Goal: Transaction & Acquisition: Obtain resource

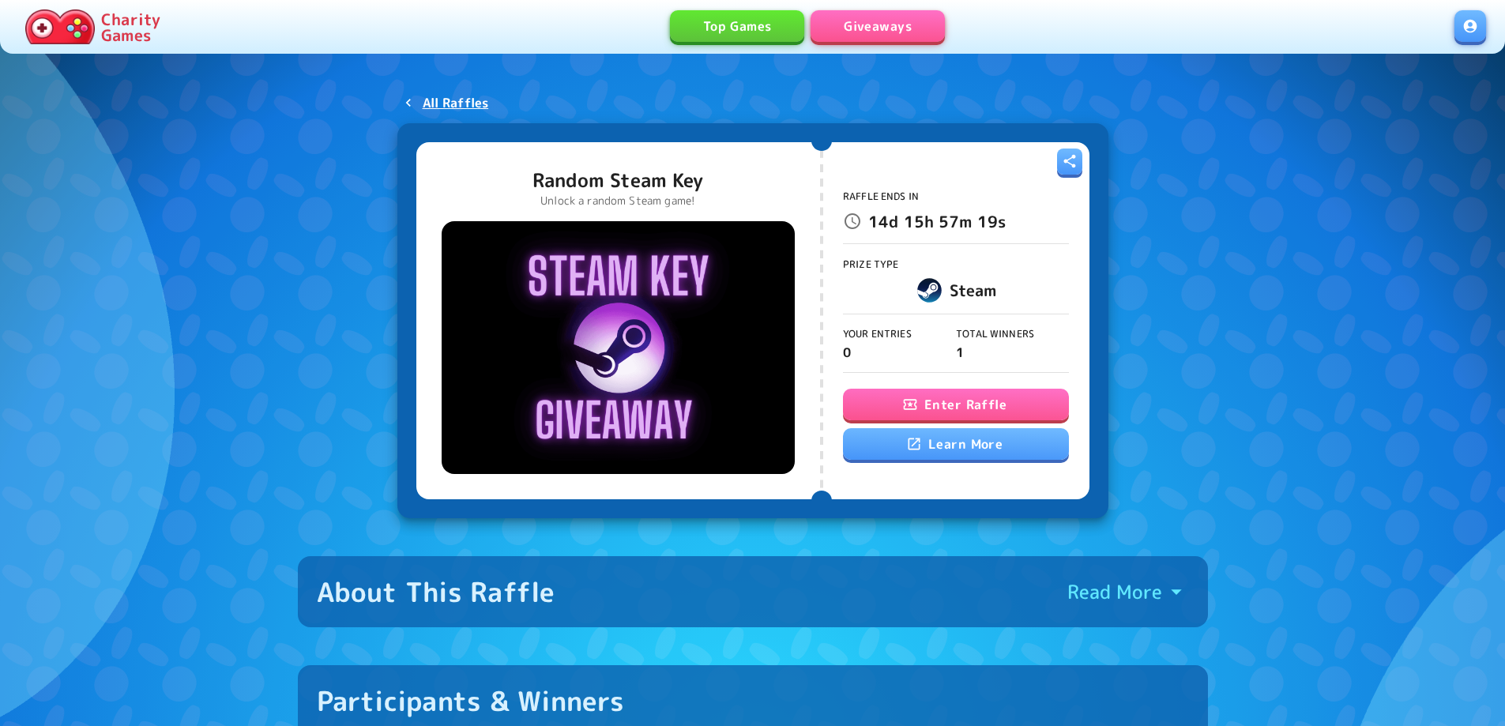
click at [969, 398] on button "Enter Raffle" at bounding box center [956, 405] width 226 height 32
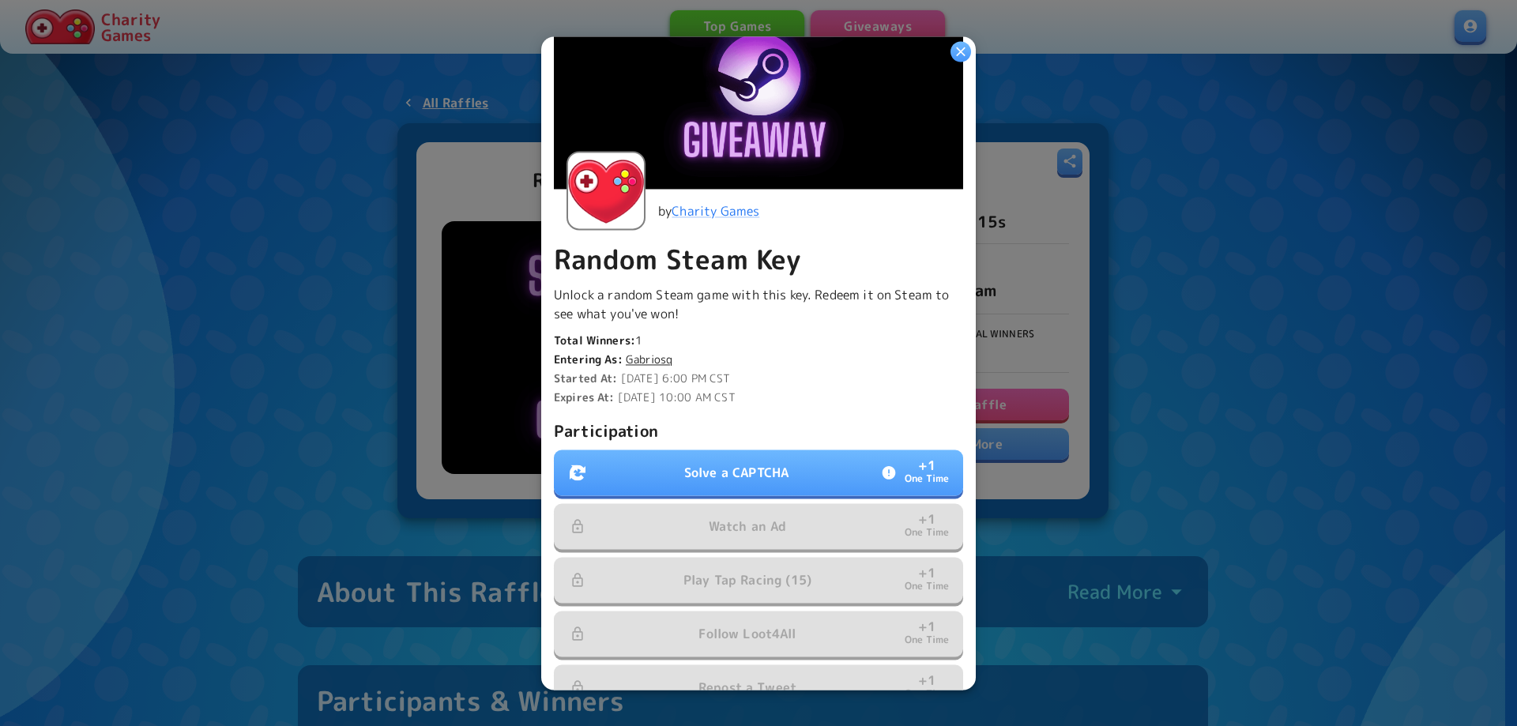
scroll to position [158, 0]
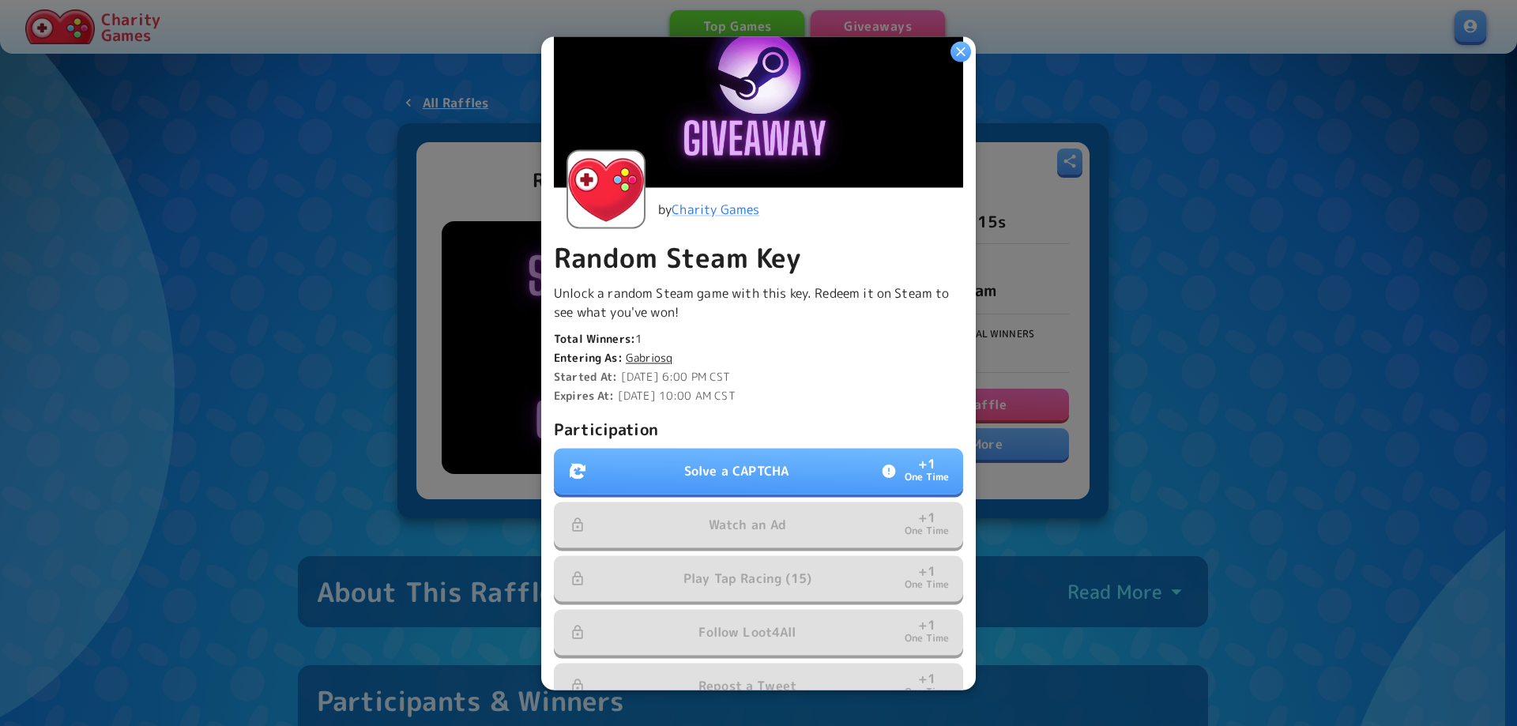
click at [735, 468] on p "Solve a CAPTCHA" at bounding box center [736, 470] width 104 height 19
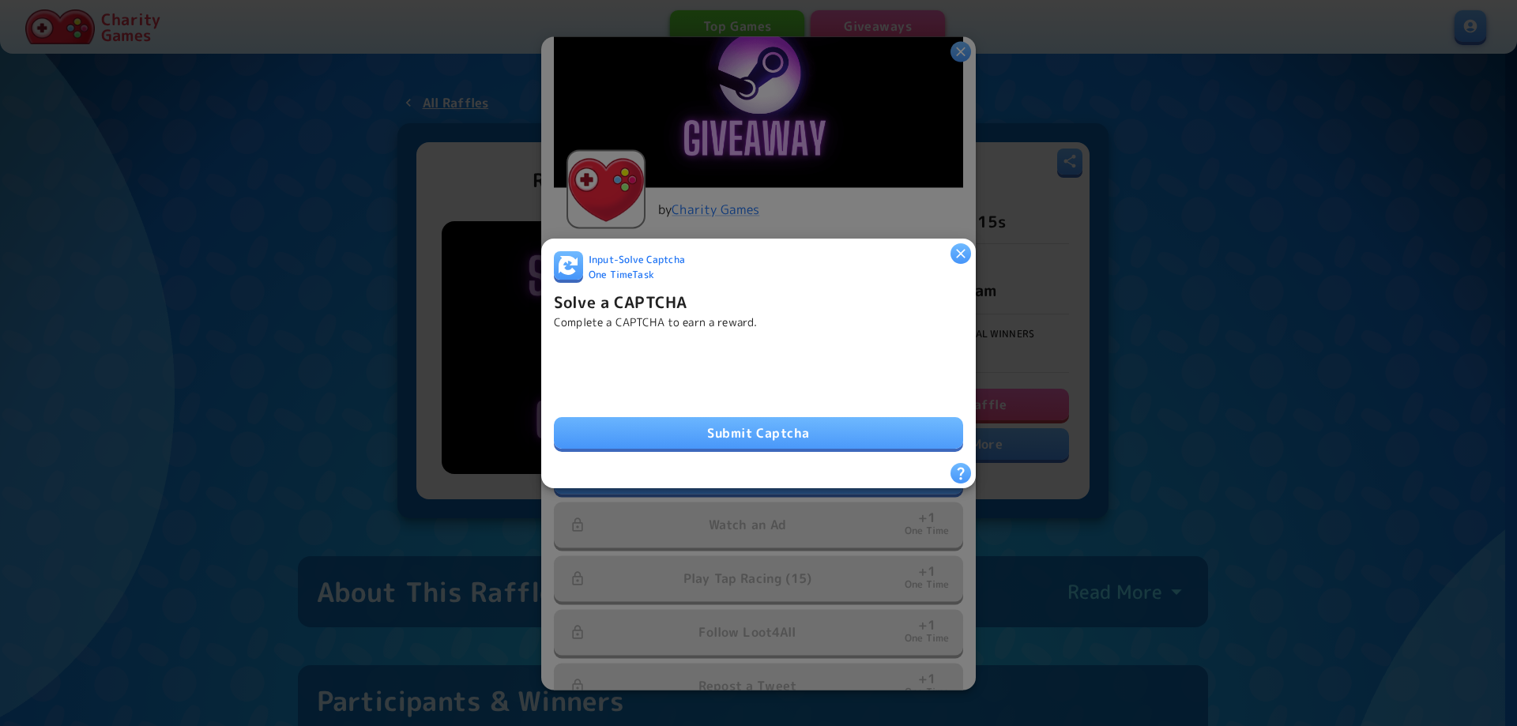
click at [746, 422] on button "Submit Captcha" at bounding box center [758, 433] width 409 height 32
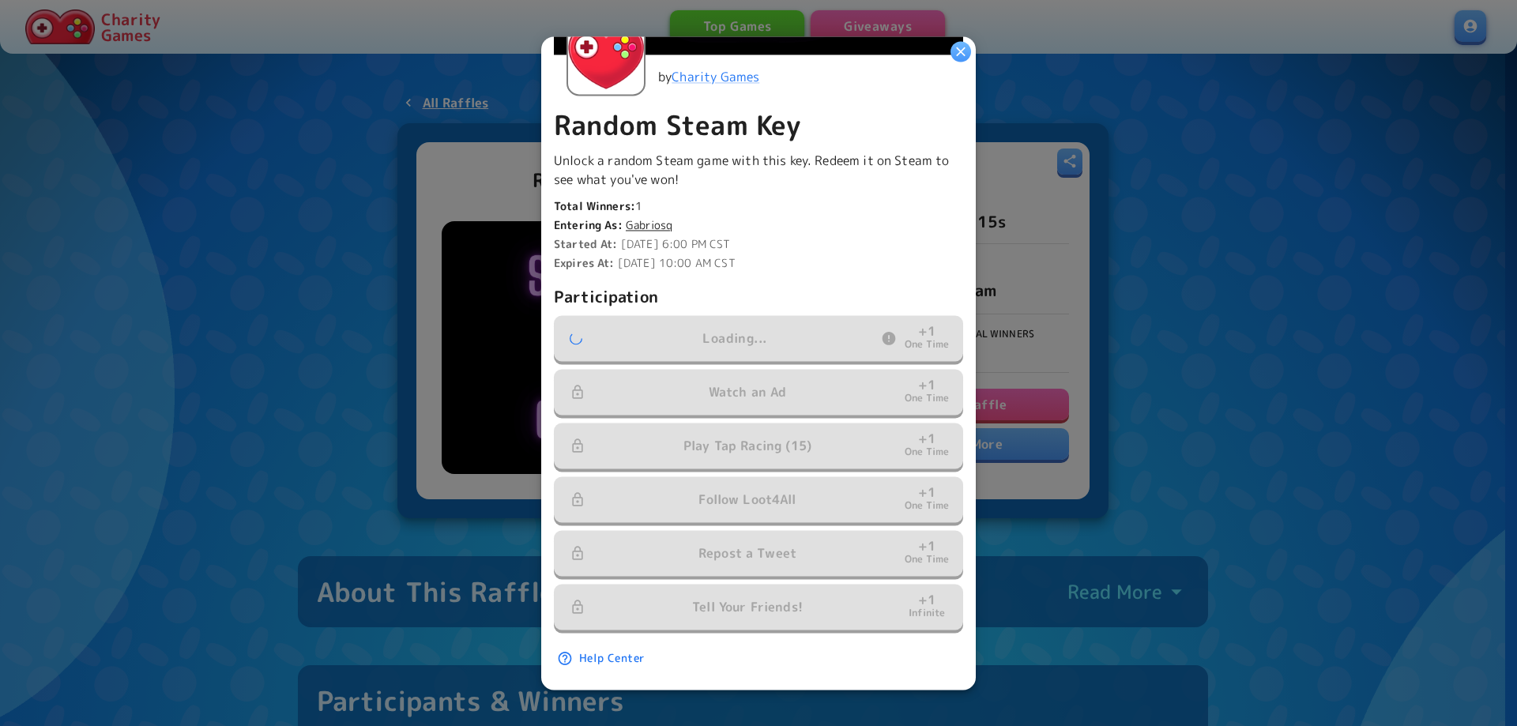
scroll to position [298, 0]
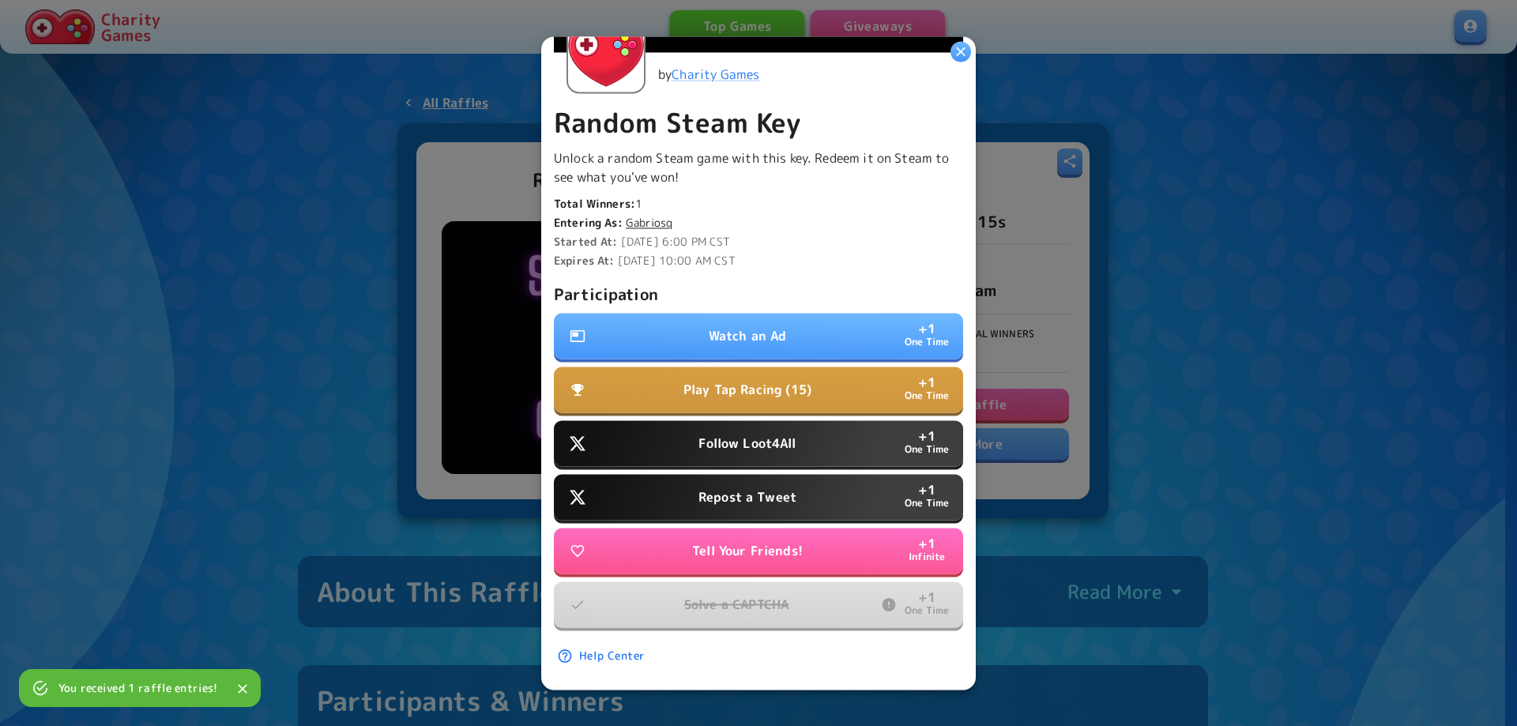
click at [733, 487] on p "Repost a Tweet" at bounding box center [747, 496] width 98 height 19
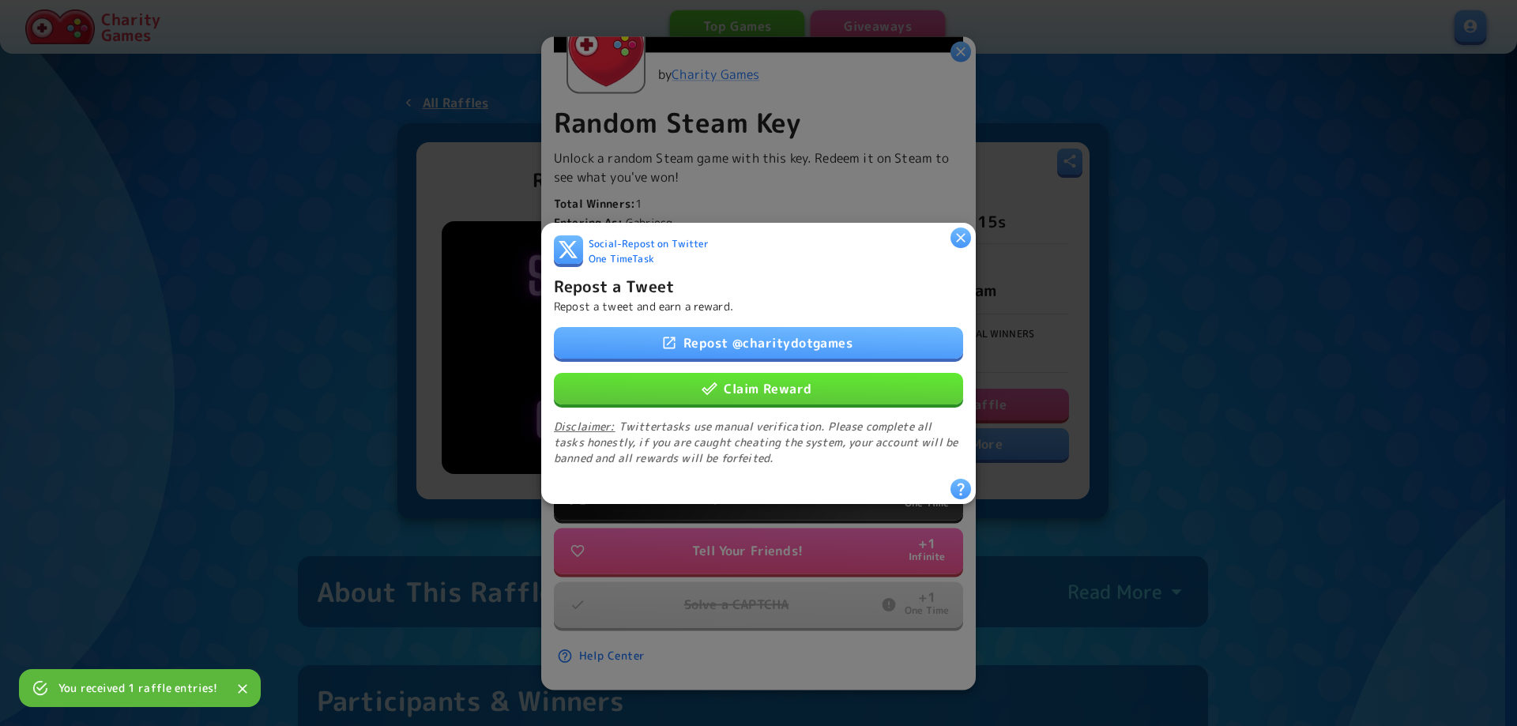
click at [760, 399] on div "Repost @ charitydotgames Claim Reward Disclaimer: Twitter tasks use manual veri…" at bounding box center [758, 395] width 409 height 139
click at [765, 389] on button "Claim Reward" at bounding box center [758, 388] width 409 height 32
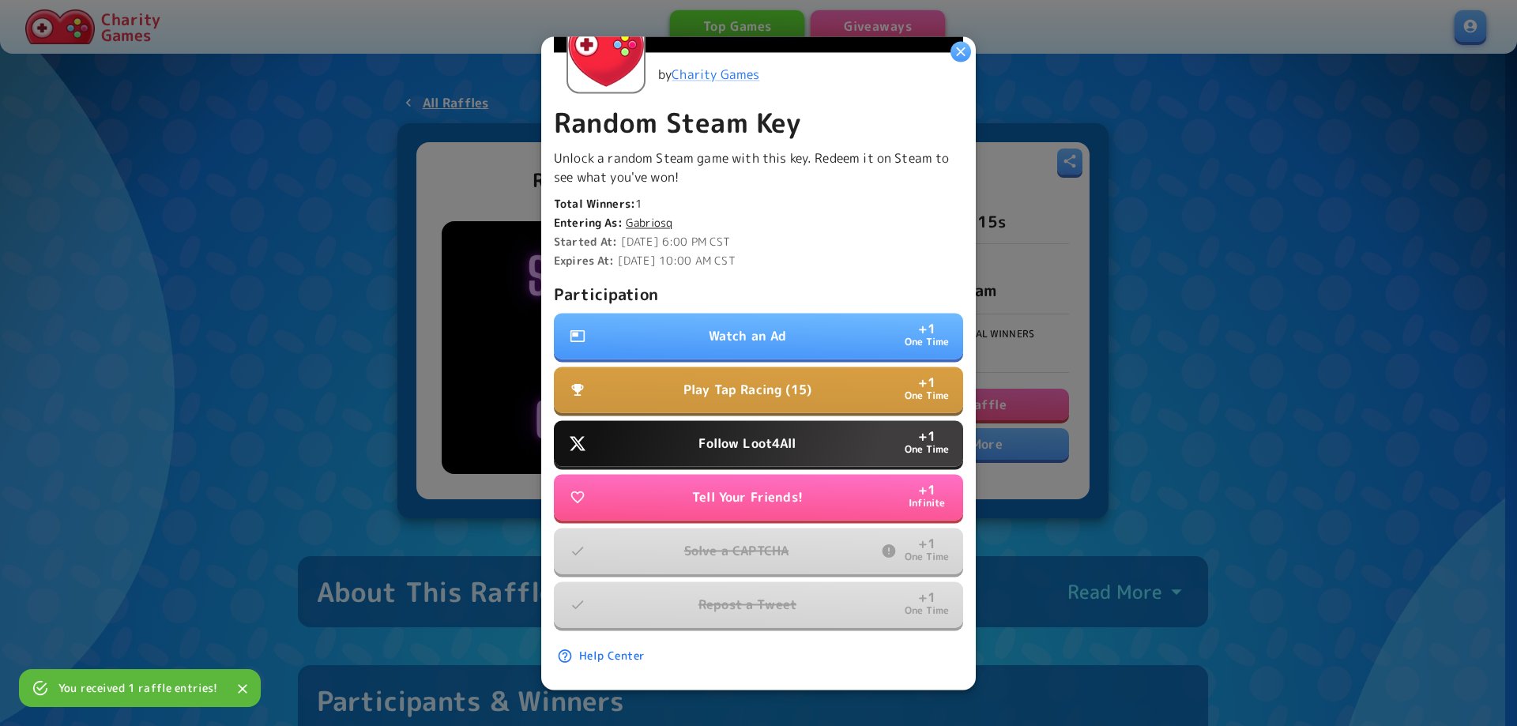
click at [738, 434] on p "Follow Loot4All" at bounding box center [746, 443] width 97 height 19
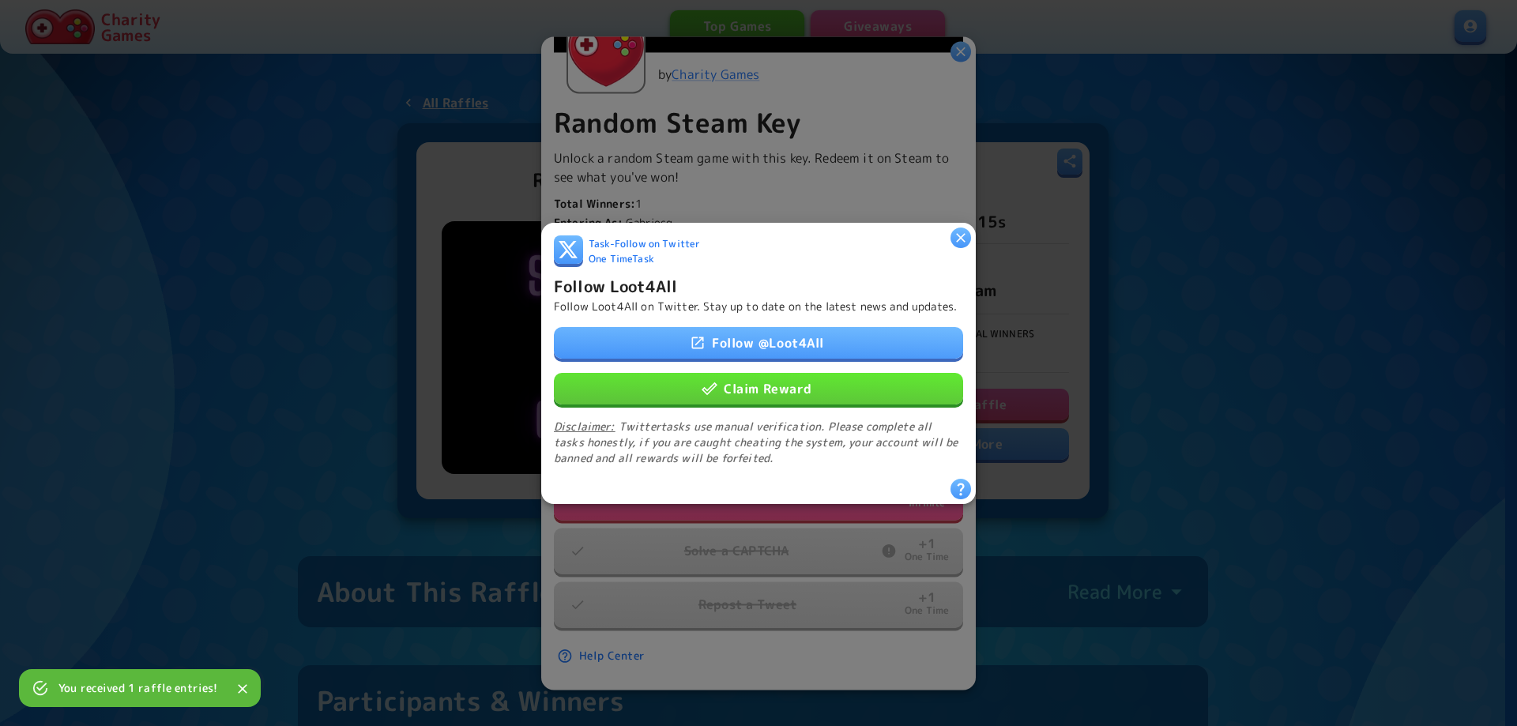
click at [758, 390] on button "Claim Reward" at bounding box center [758, 388] width 409 height 32
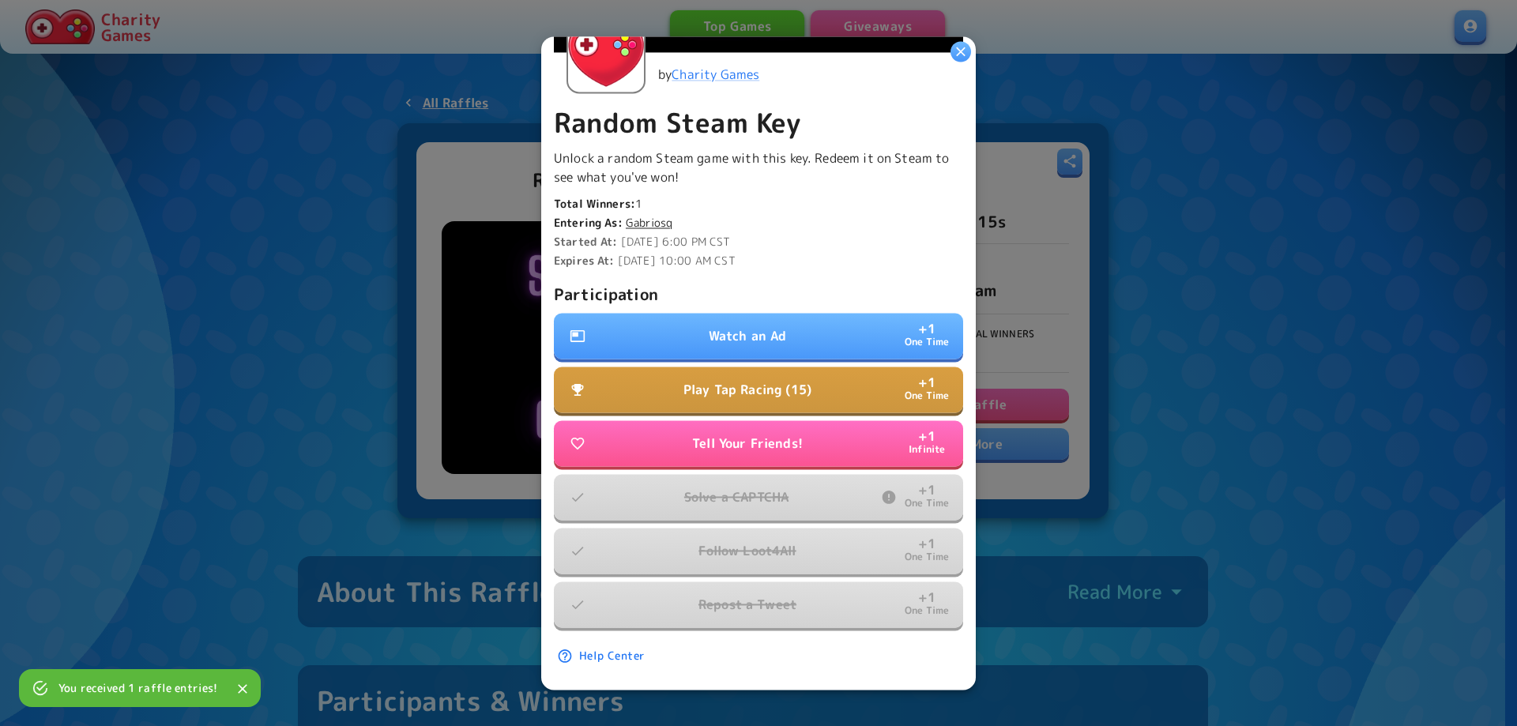
click at [747, 314] on button "Watch an Ad + 1 One Time" at bounding box center [758, 336] width 409 height 46
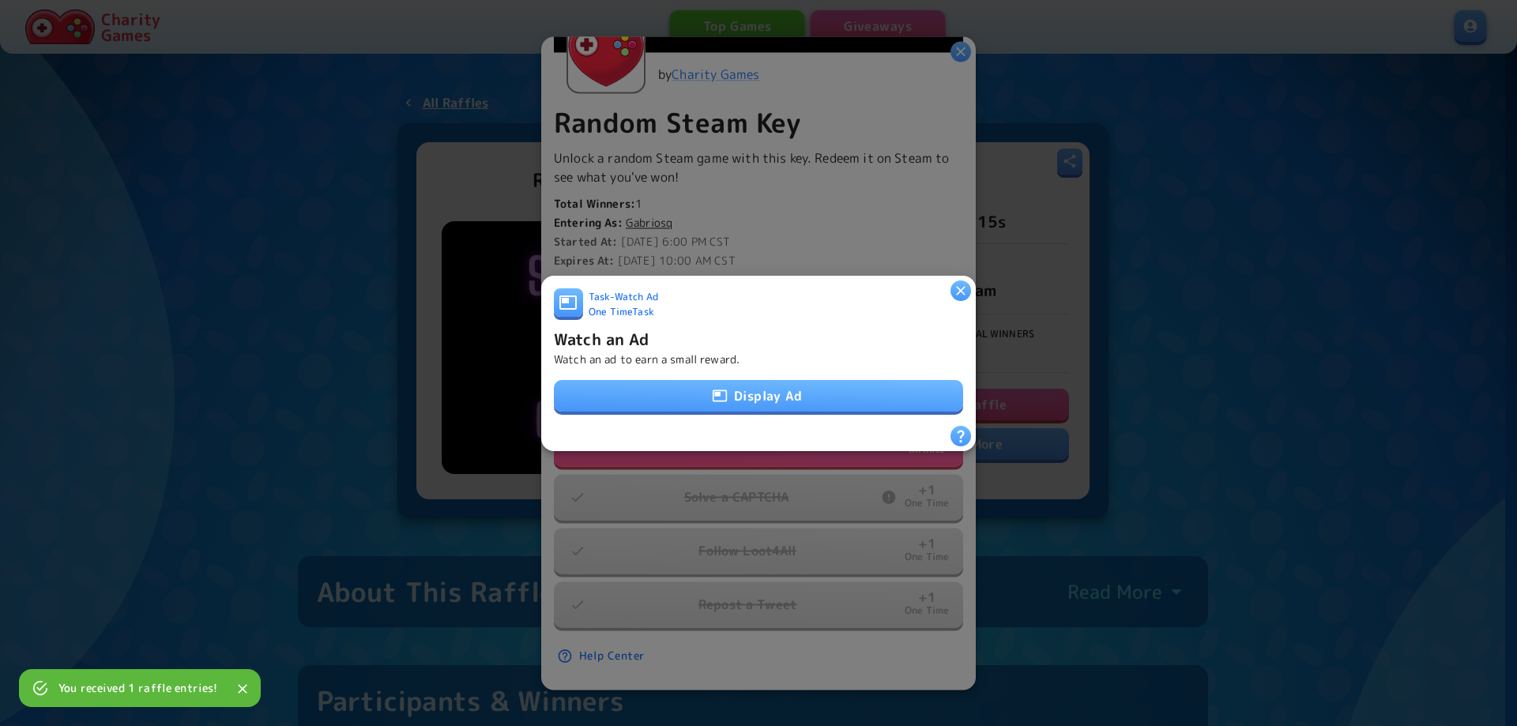
click at [731, 389] on button "Display Ad" at bounding box center [758, 396] width 409 height 32
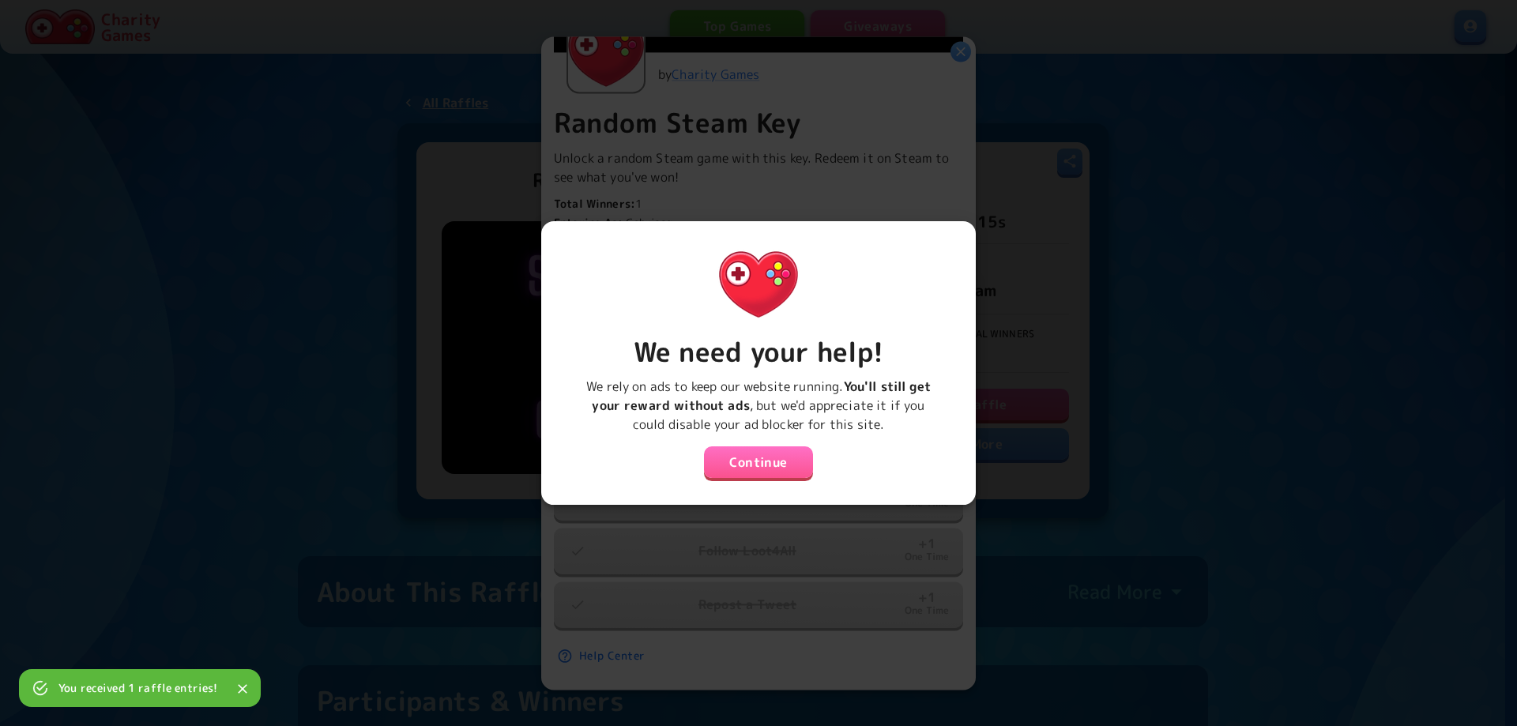
click at [744, 446] on button "Continue" at bounding box center [758, 462] width 109 height 32
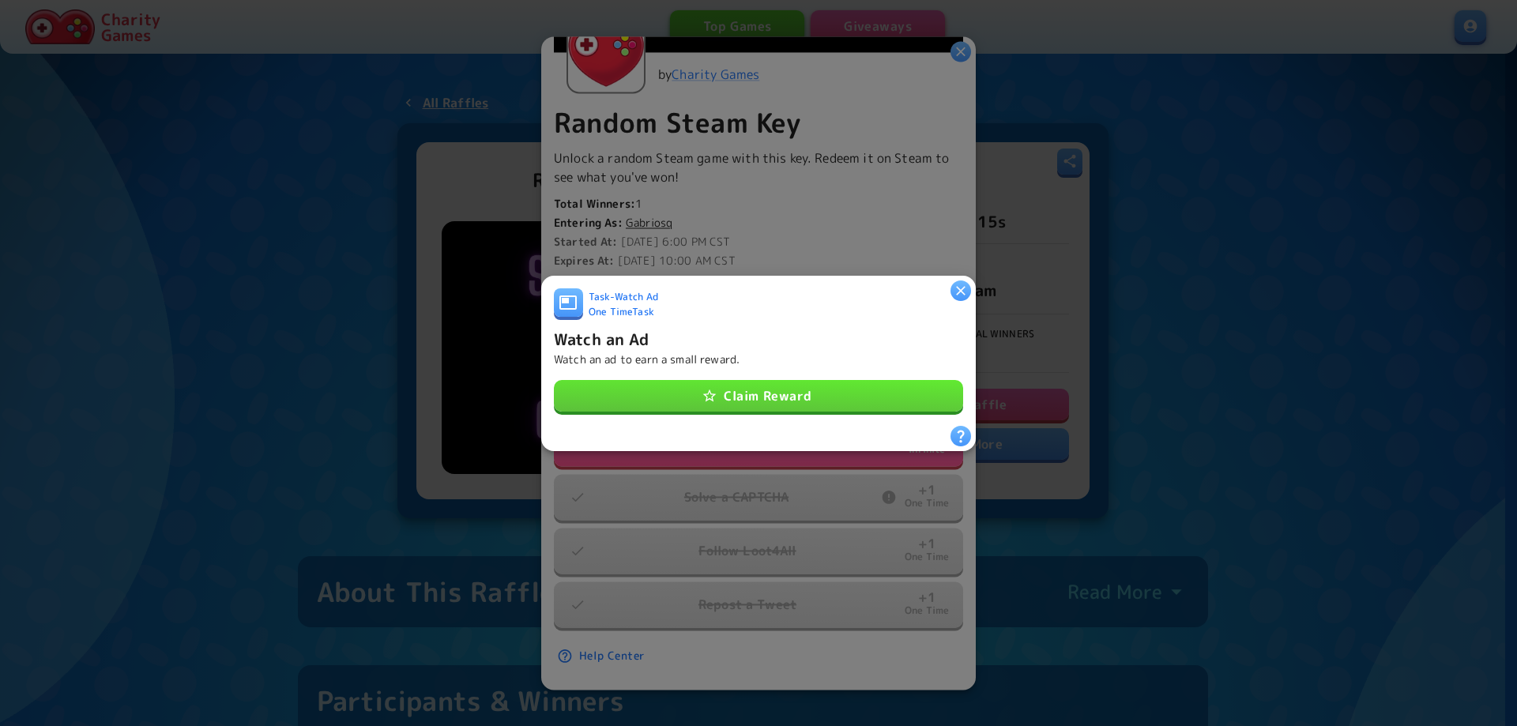
click at [771, 395] on button "Claim Reward" at bounding box center [758, 396] width 409 height 32
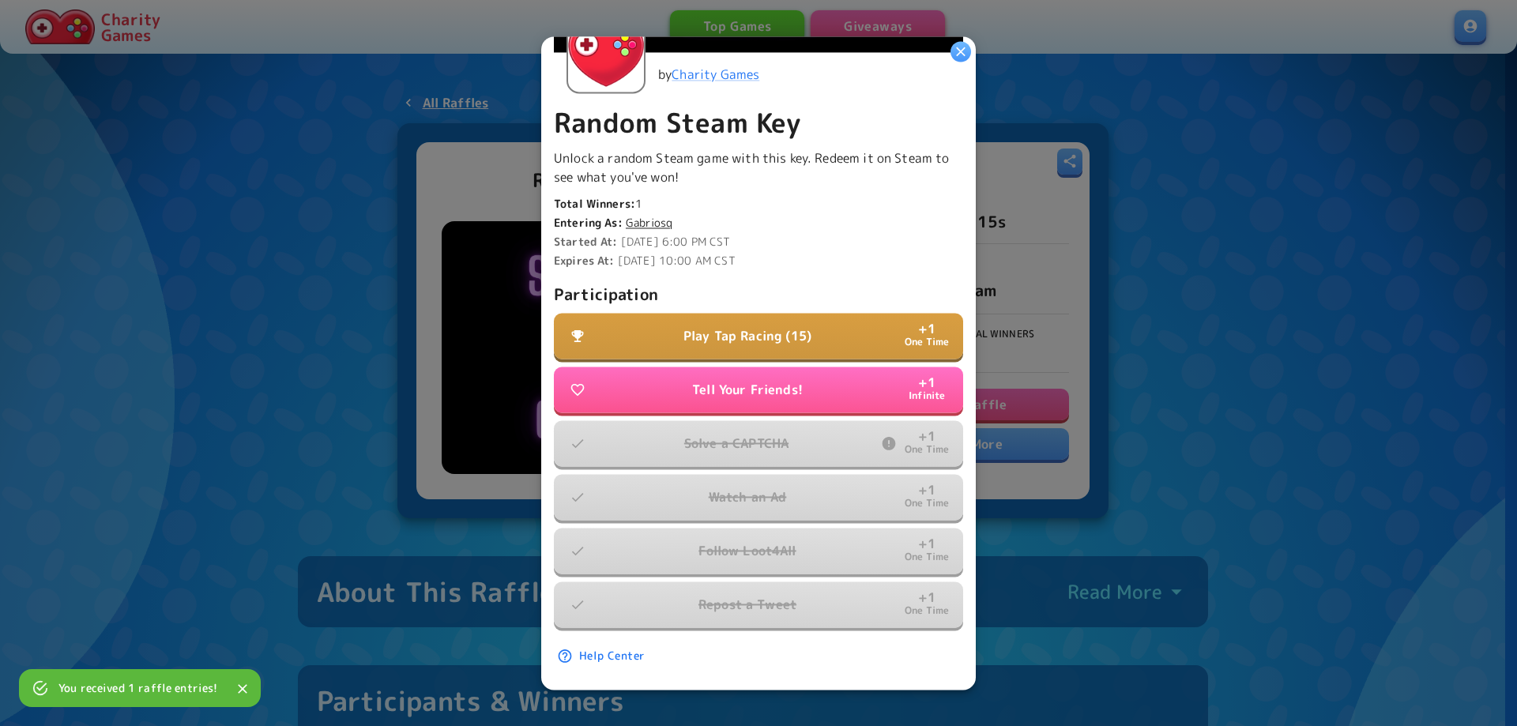
click at [770, 326] on p "Play Tap Racing (15)" at bounding box center [747, 335] width 128 height 19
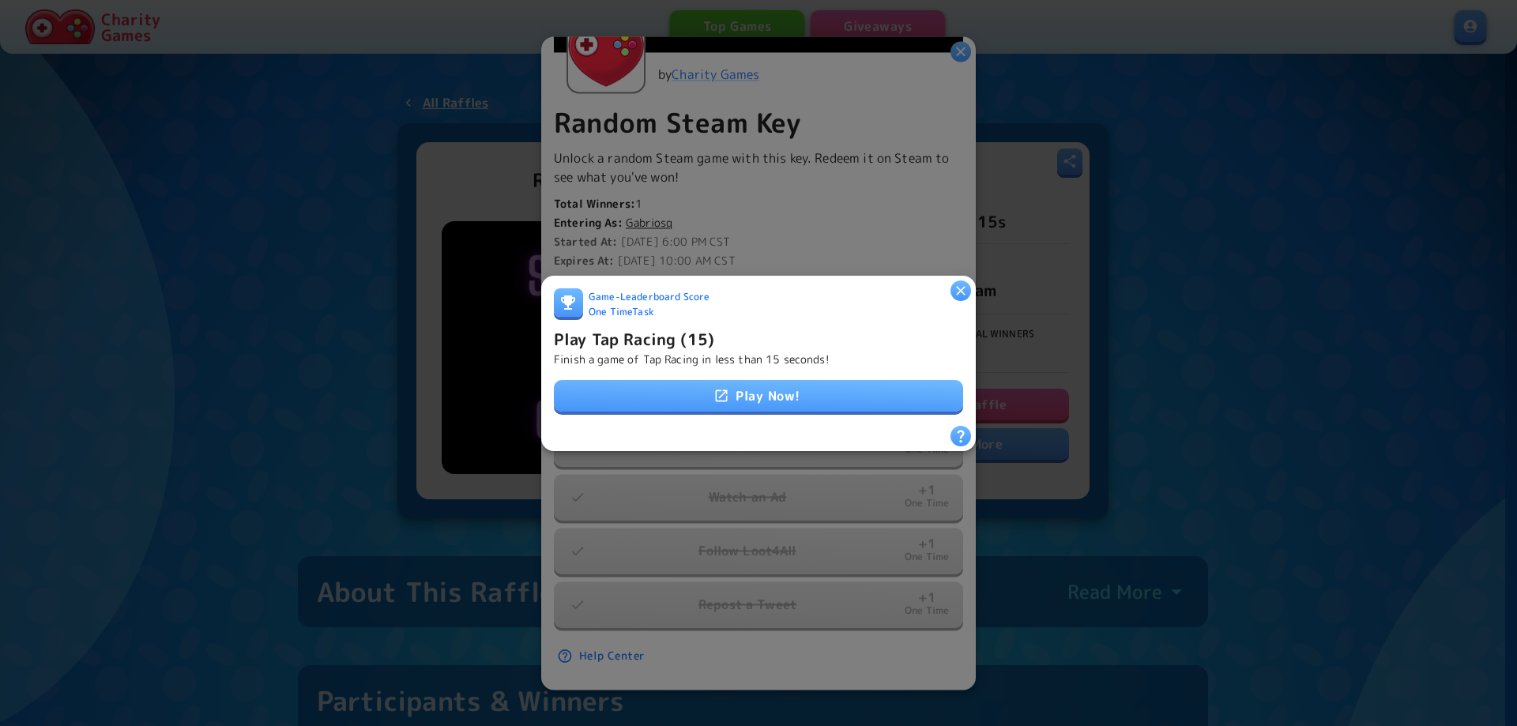
click at [745, 396] on link "Play Now!" at bounding box center [758, 396] width 409 height 32
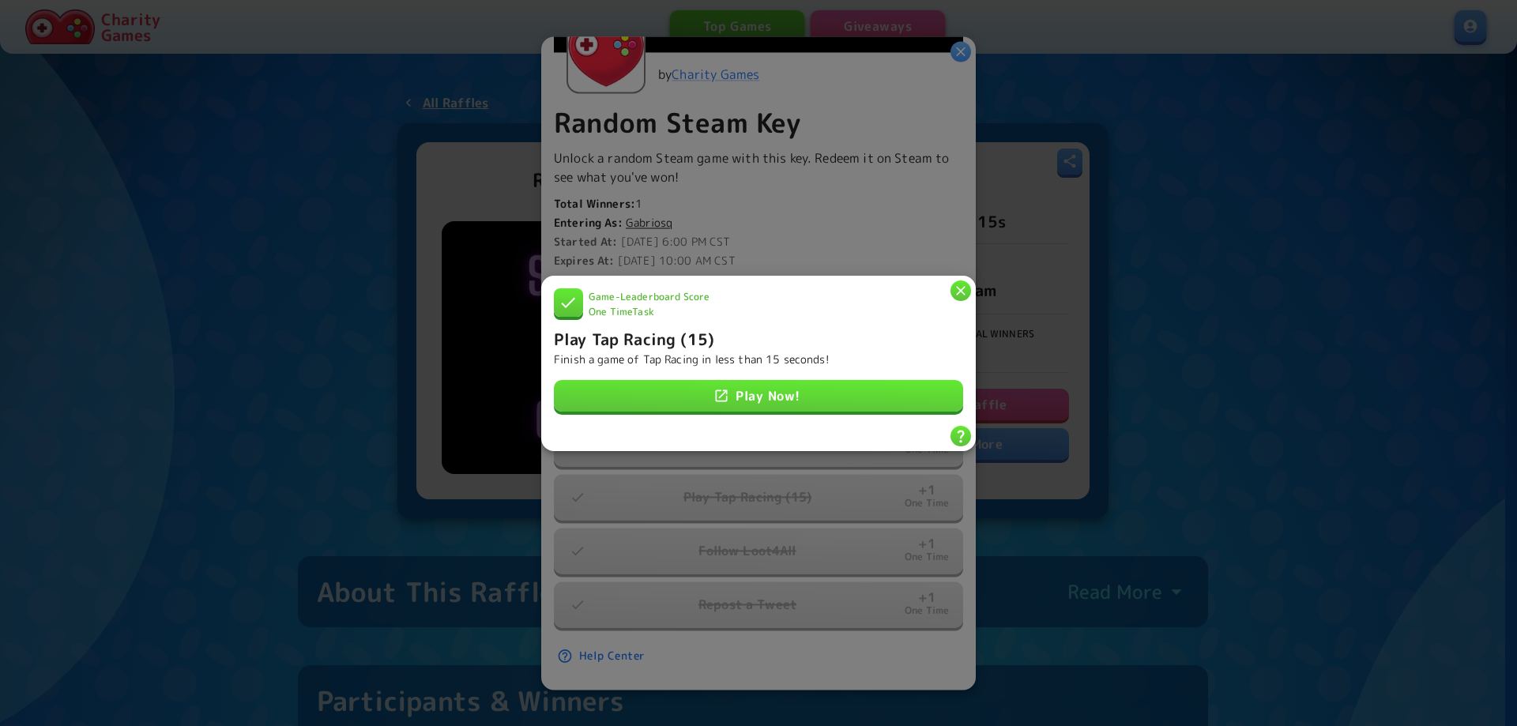
click at [1199, 305] on div at bounding box center [758, 363] width 1517 height 726
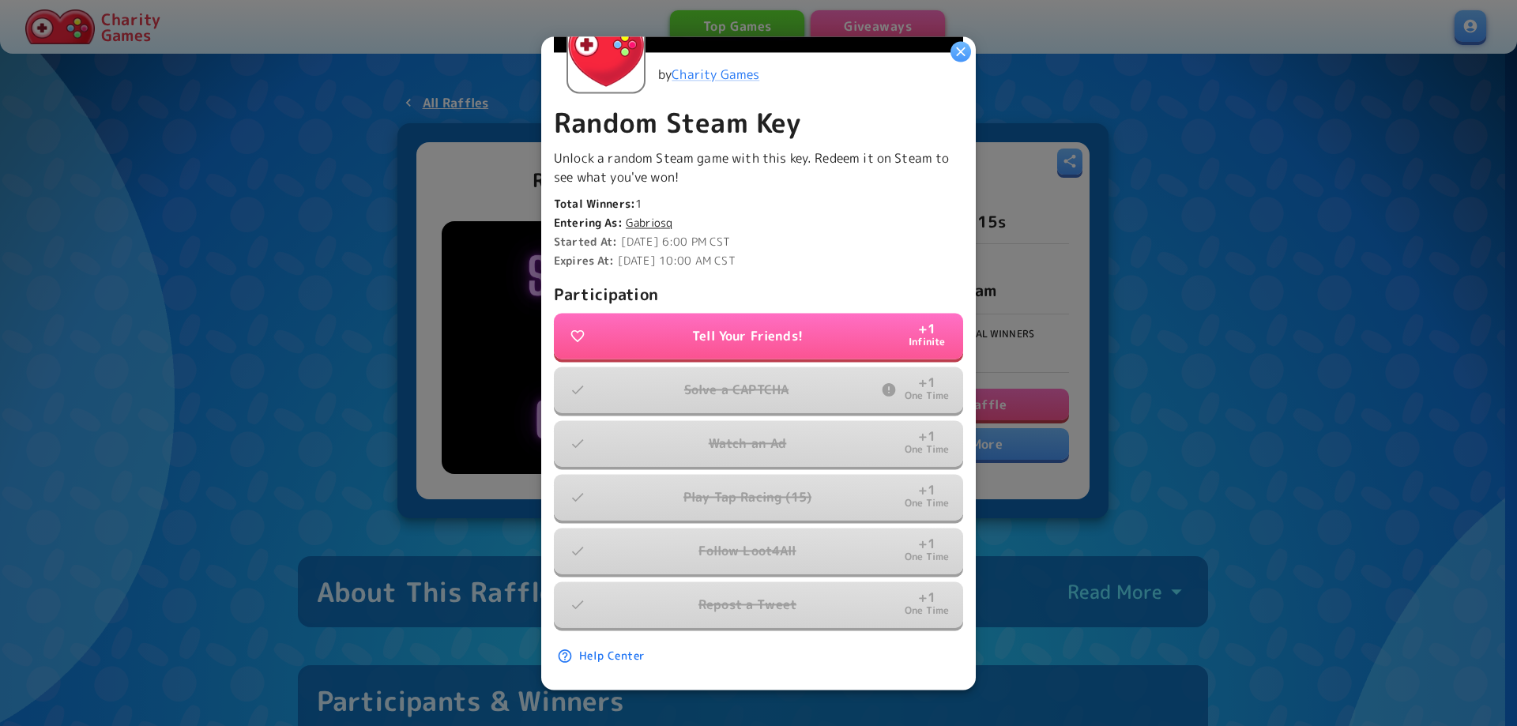
click at [1270, 329] on div at bounding box center [758, 363] width 1517 height 726
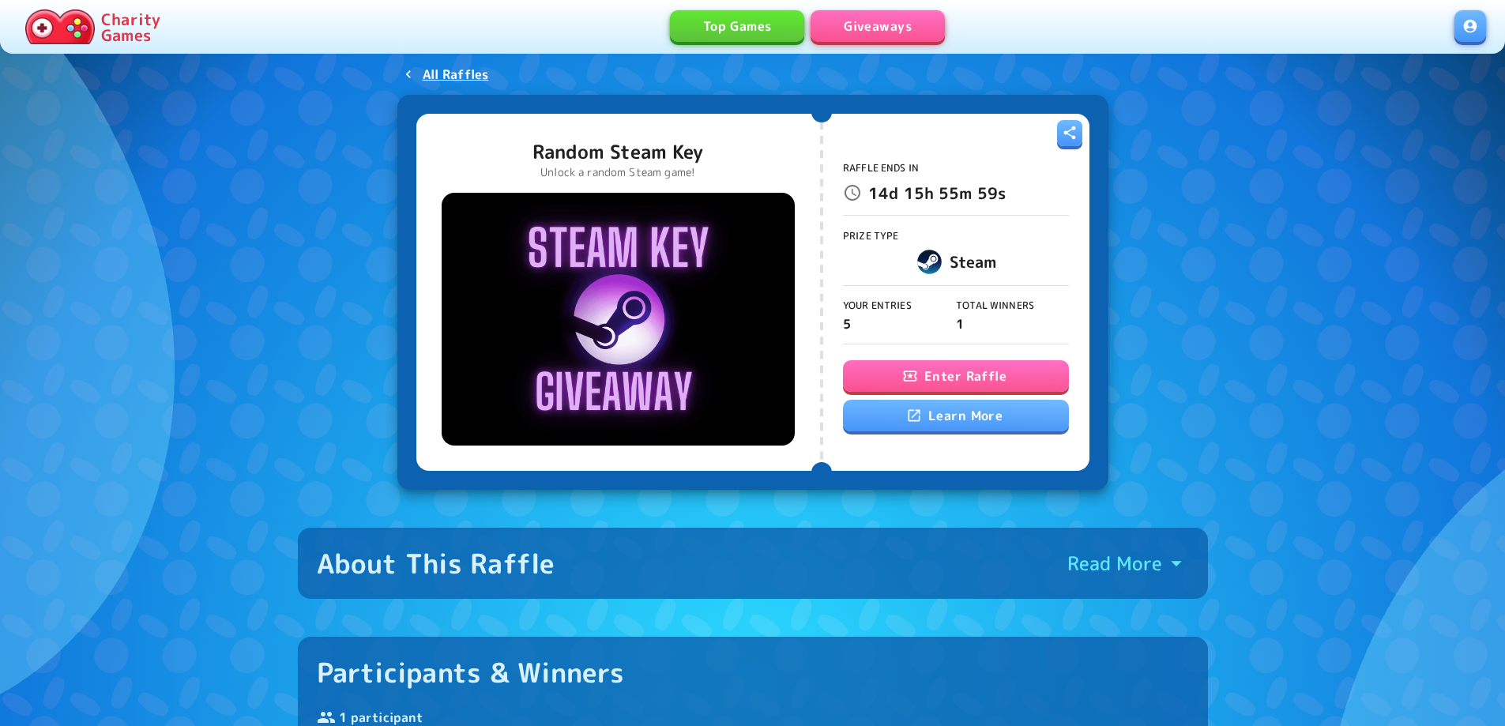
scroll to position [0, 0]
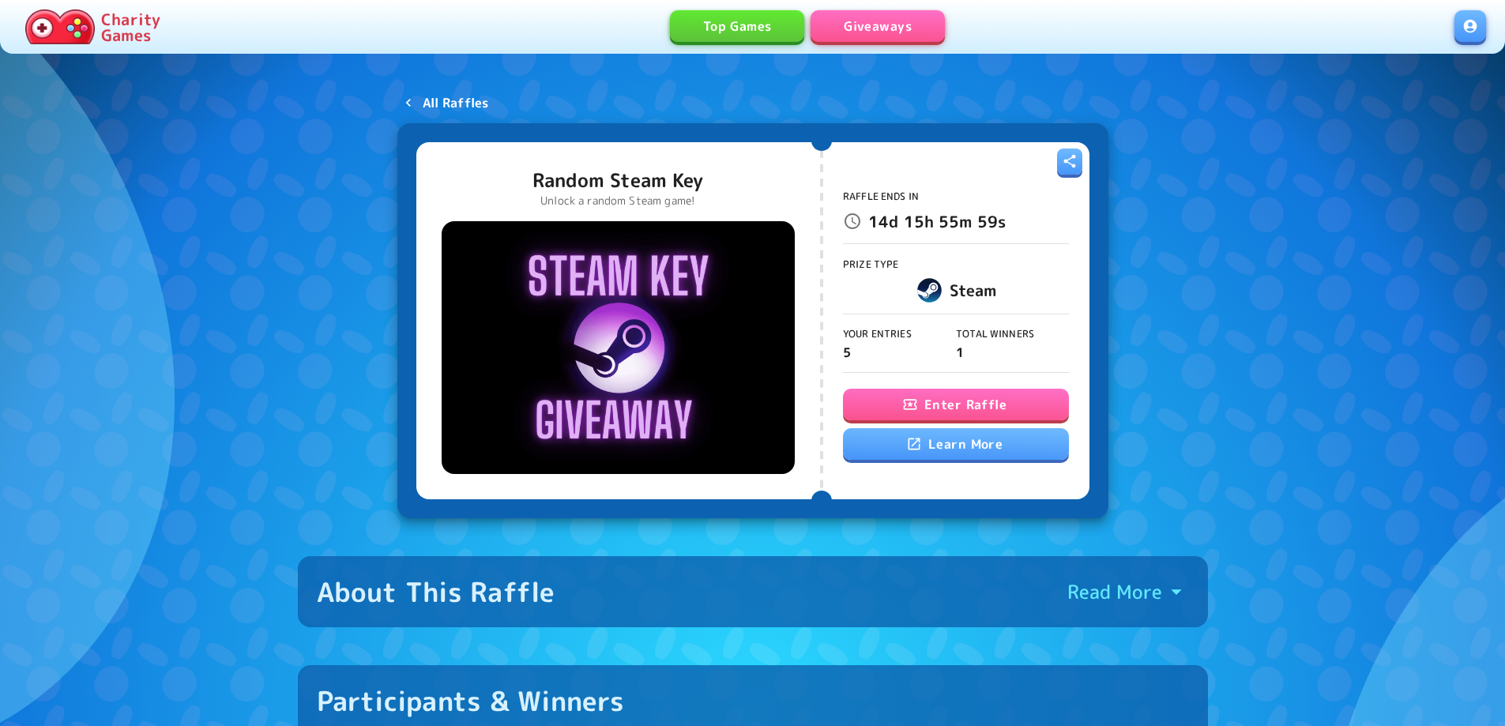
drag, startPoint x: 465, startPoint y: 103, endPoint x: 476, endPoint y: 103, distance: 11.1
click at [465, 103] on p "All Raffles" at bounding box center [456, 102] width 66 height 19
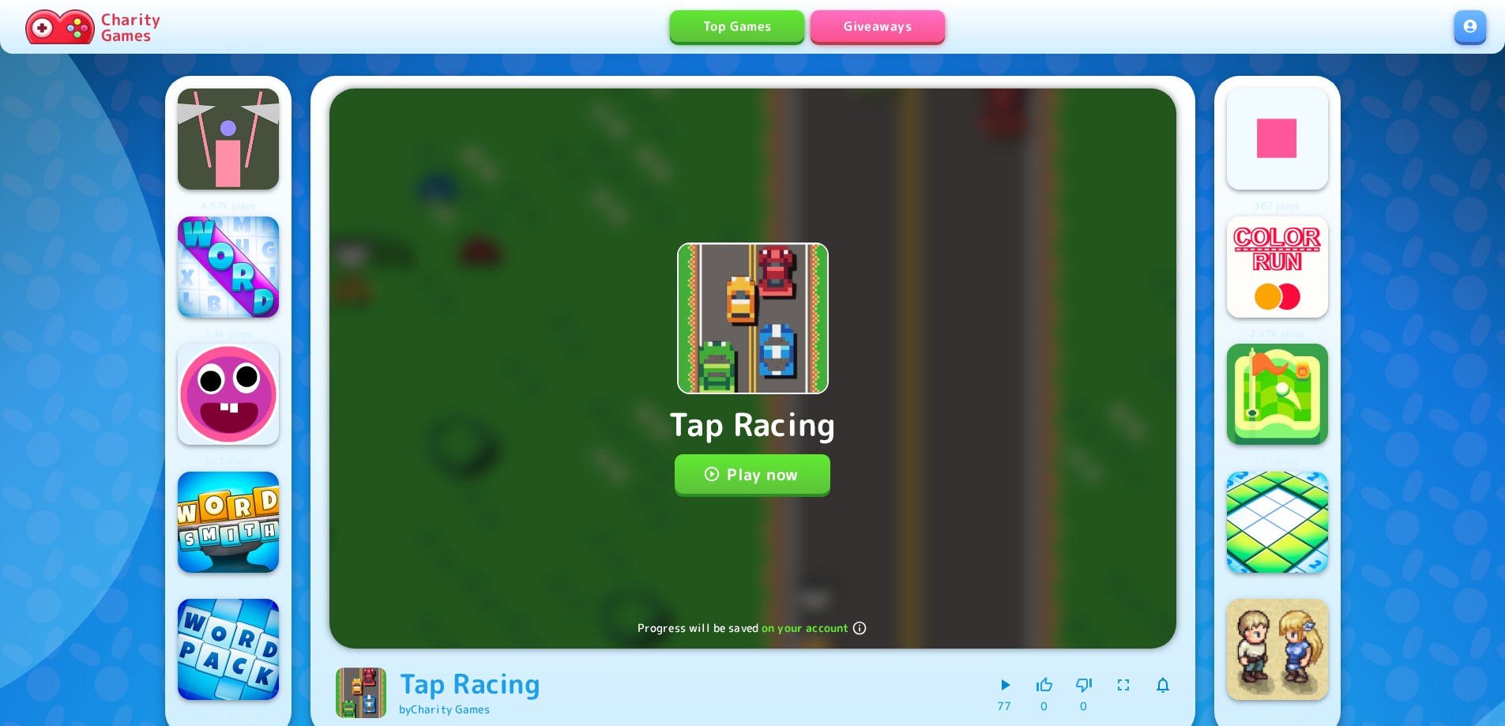
click at [751, 472] on button "Play now" at bounding box center [753, 473] width 156 height 39
